Goal: Find specific page/section: Find specific page/section

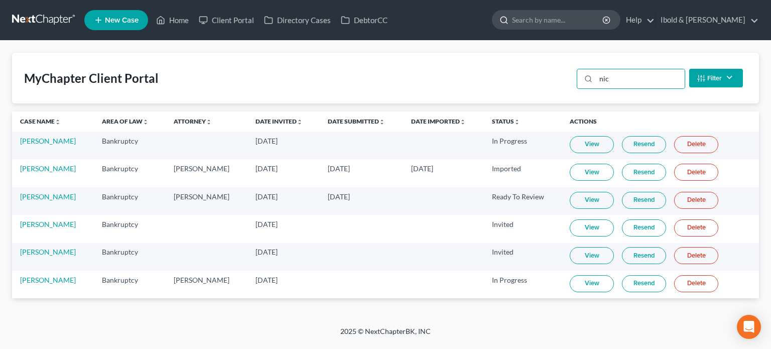
click at [554, 17] on input "search" at bounding box center [558, 20] width 92 height 19
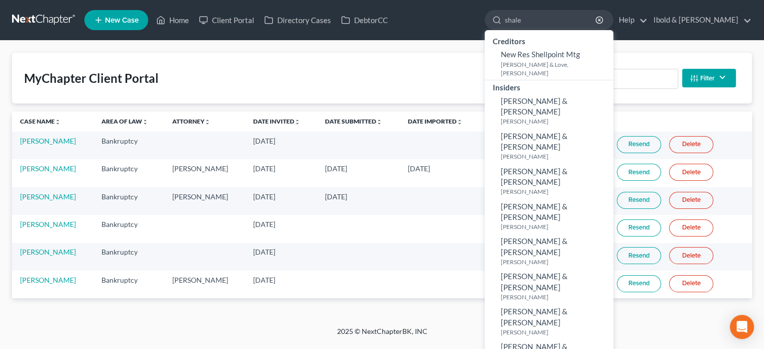
type input "shale"
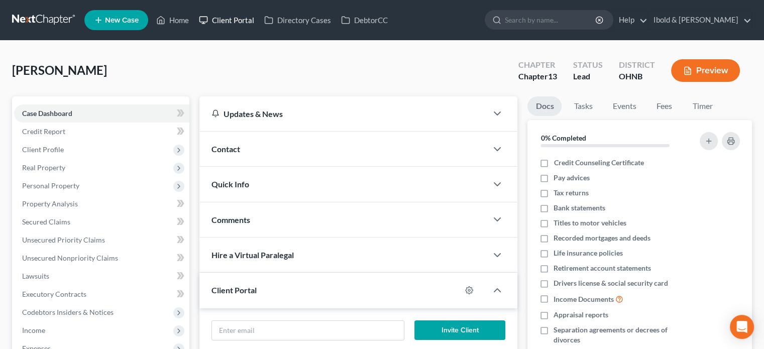
click at [223, 17] on link "Client Portal" at bounding box center [226, 20] width 65 height 18
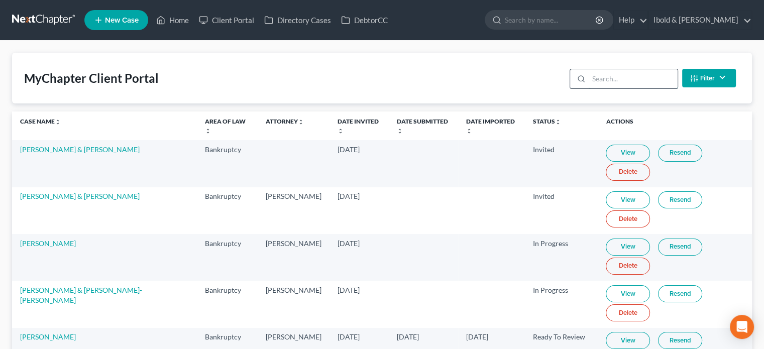
click at [608, 81] on input "search" at bounding box center [632, 78] width 89 height 19
type input "h"
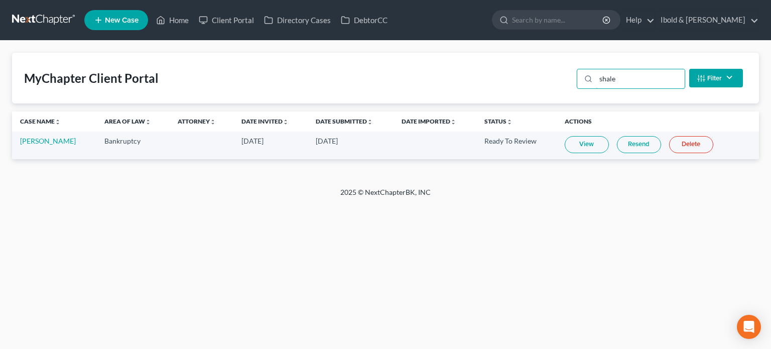
type input "shale"
click at [584, 146] on link "View" at bounding box center [587, 144] width 44 height 17
